Goal: Task Accomplishment & Management: Use online tool/utility

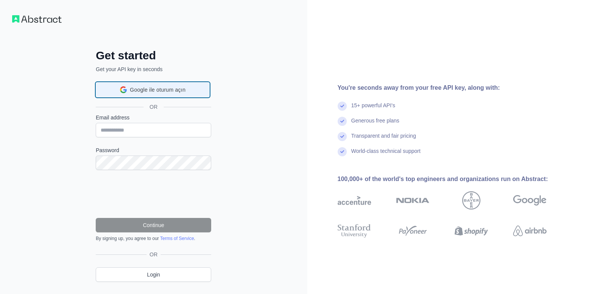
click at [147, 88] on span "Google ile oturum açın" at bounding box center [157, 90] width 55 height 8
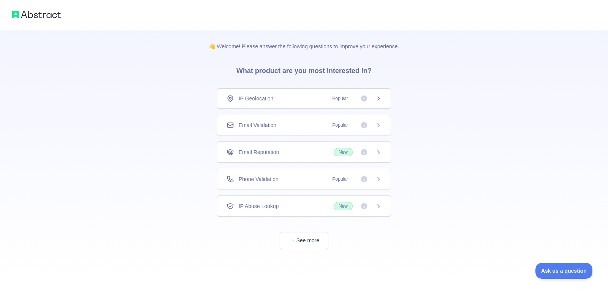
click at [260, 96] on span "IP Geolocation" at bounding box center [256, 99] width 35 height 8
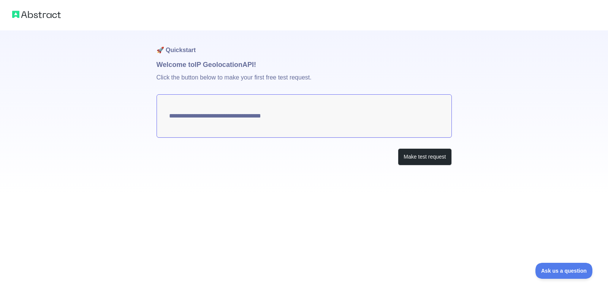
type textarea "**********"
click at [411, 156] on button "Make test request" at bounding box center [425, 156] width 54 height 17
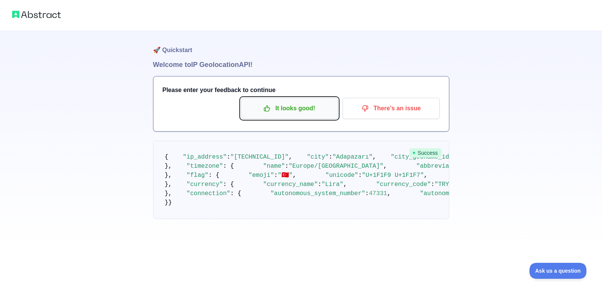
click at [314, 111] on p "It looks good!" at bounding box center [290, 108] width 86 height 13
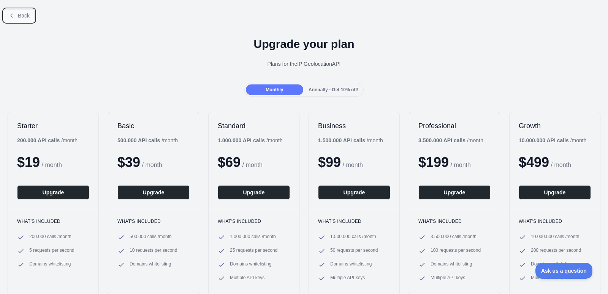
click at [10, 17] on icon at bounding box center [12, 16] width 6 height 6
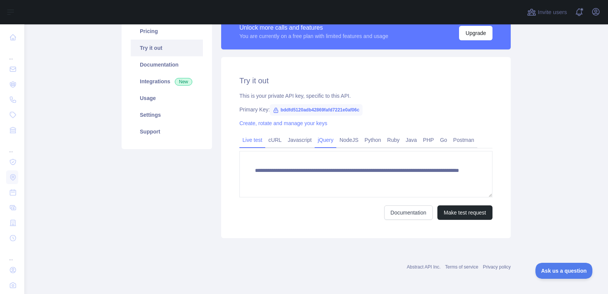
scroll to position [67, 0]
click at [367, 139] on link "Python" at bounding box center [372, 139] width 23 height 12
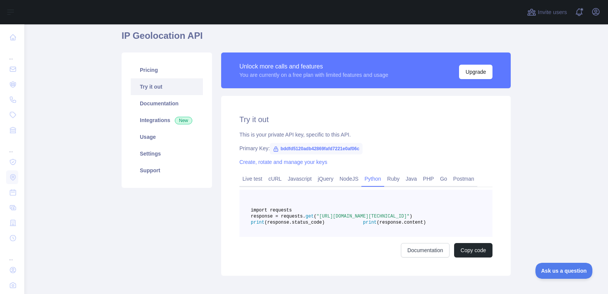
scroll to position [0, 0]
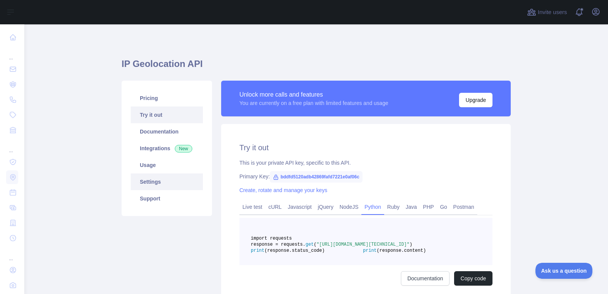
click at [160, 185] on link "Settings" at bounding box center [167, 181] width 72 height 17
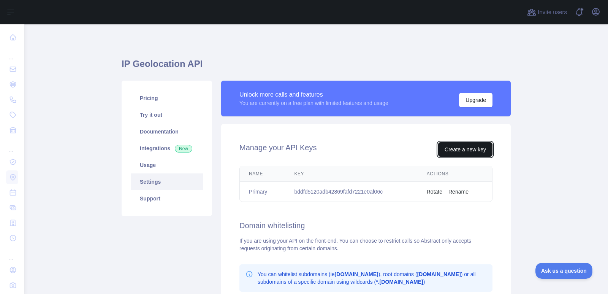
click at [446, 147] on button "Create a new key" at bounding box center [465, 149] width 54 height 14
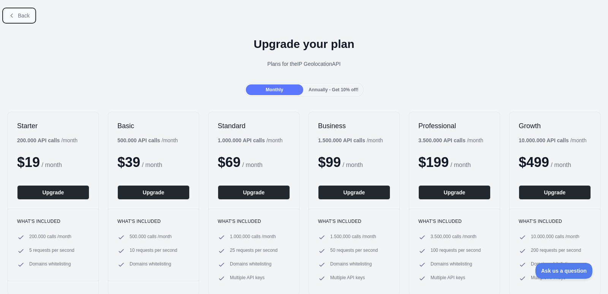
click at [19, 14] on span "Back" at bounding box center [24, 16] width 12 height 6
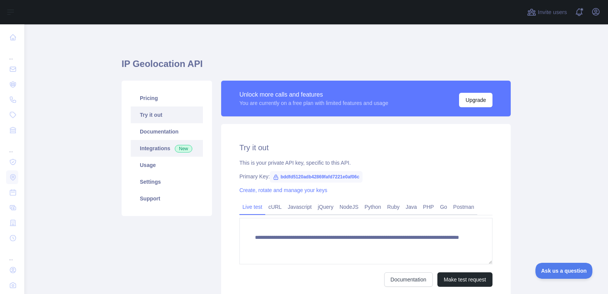
click at [157, 149] on link "Integrations New" at bounding box center [167, 148] width 72 height 17
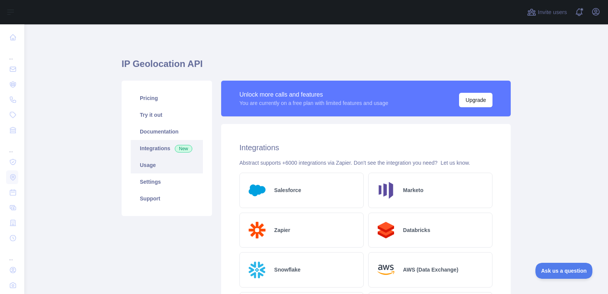
click at [147, 163] on link "Usage" at bounding box center [167, 165] width 72 height 17
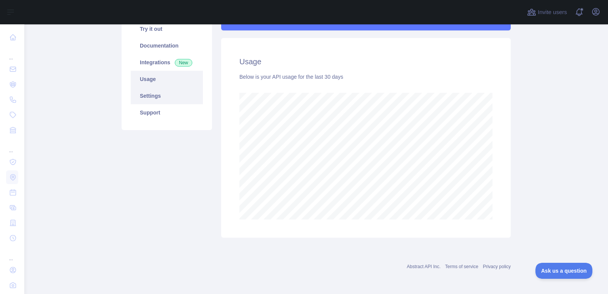
scroll to position [10, 0]
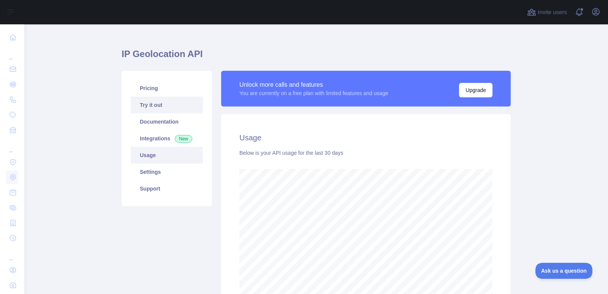
click at [156, 108] on link "Try it out" at bounding box center [167, 104] width 72 height 17
